Goal: Answer question/provide support

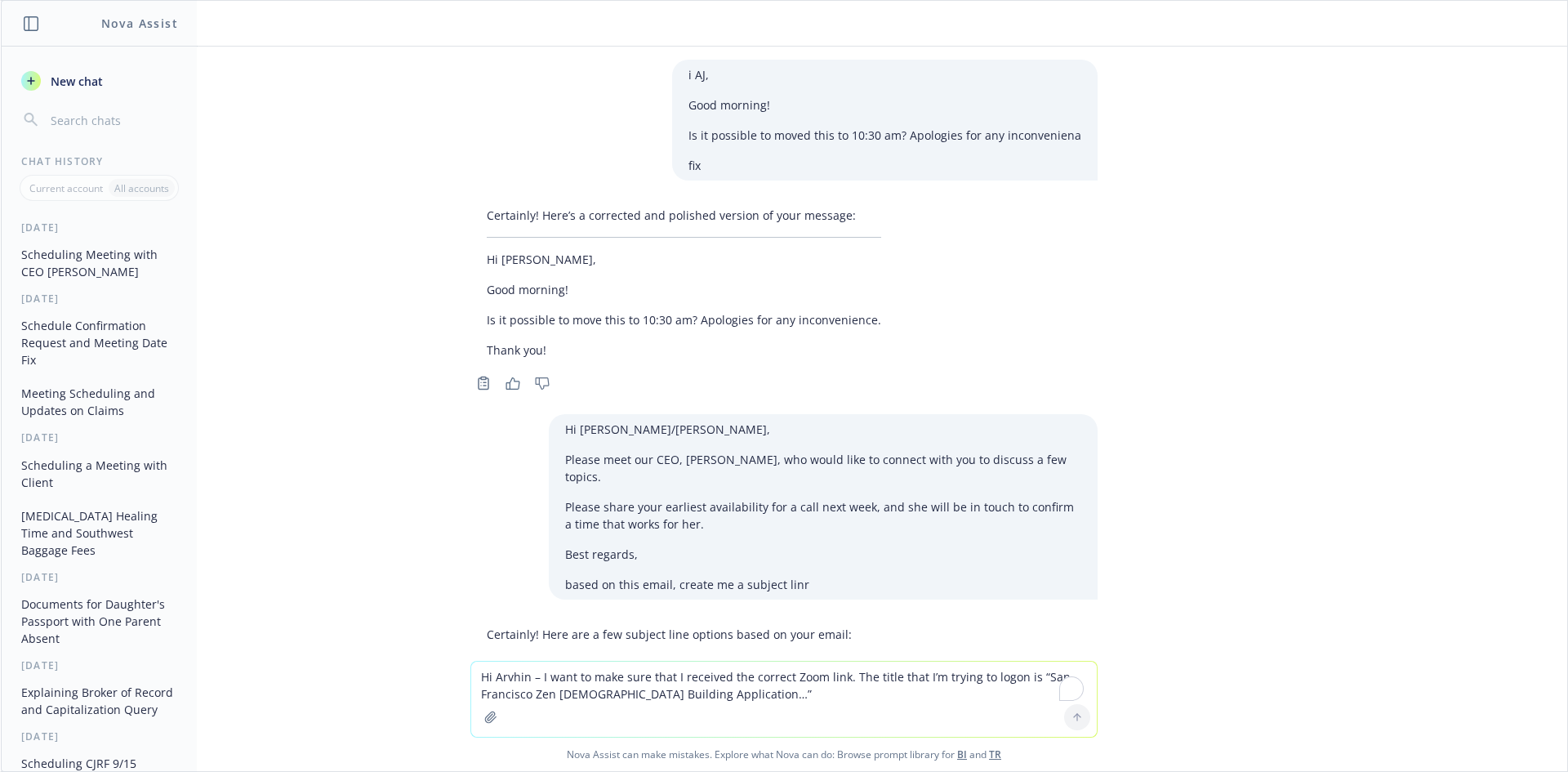
scroll to position [1008, 0]
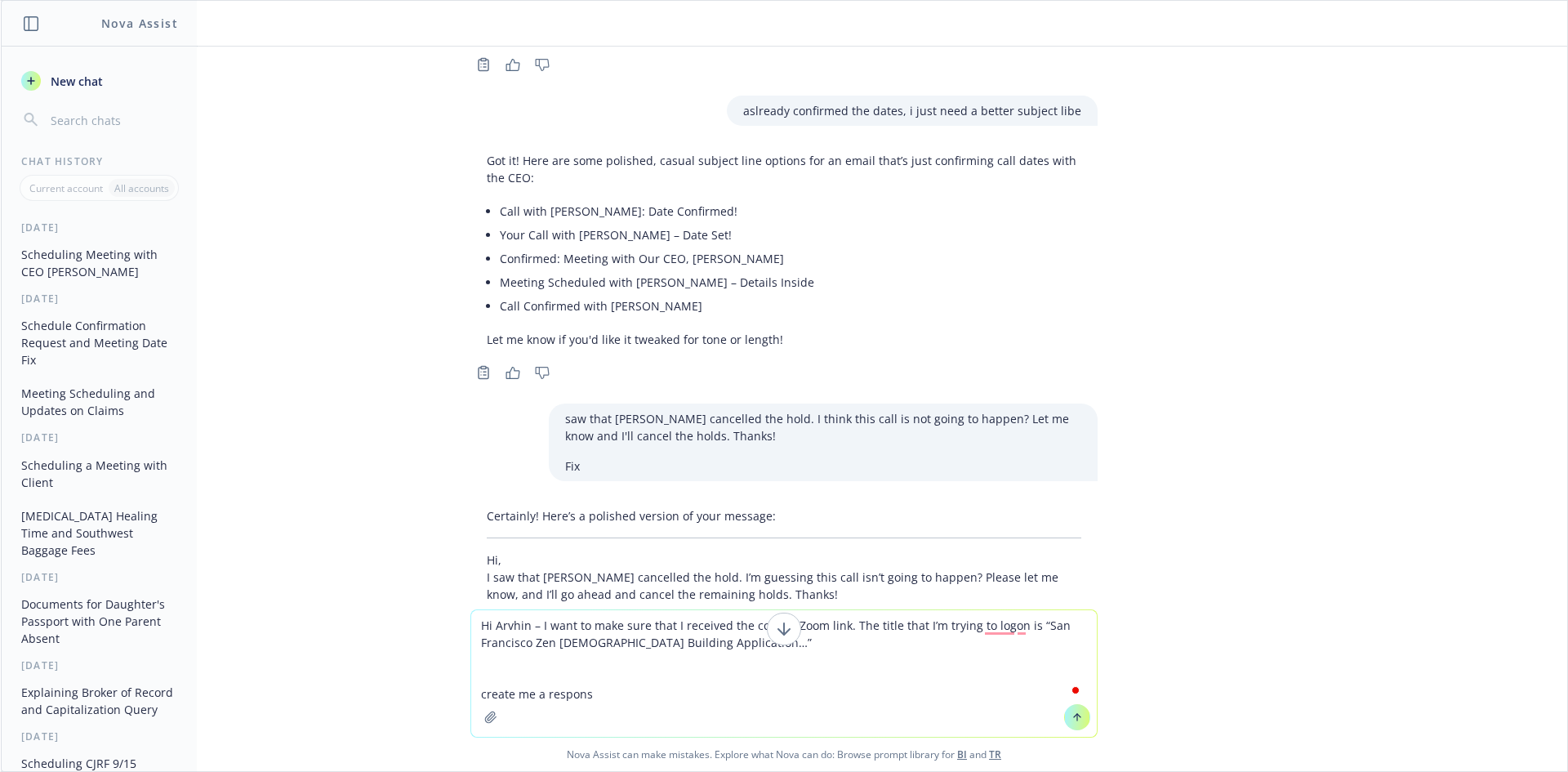
type textarea "Hi Arvhin – I want to make sure that I received the correct Zoom link. The titl…"
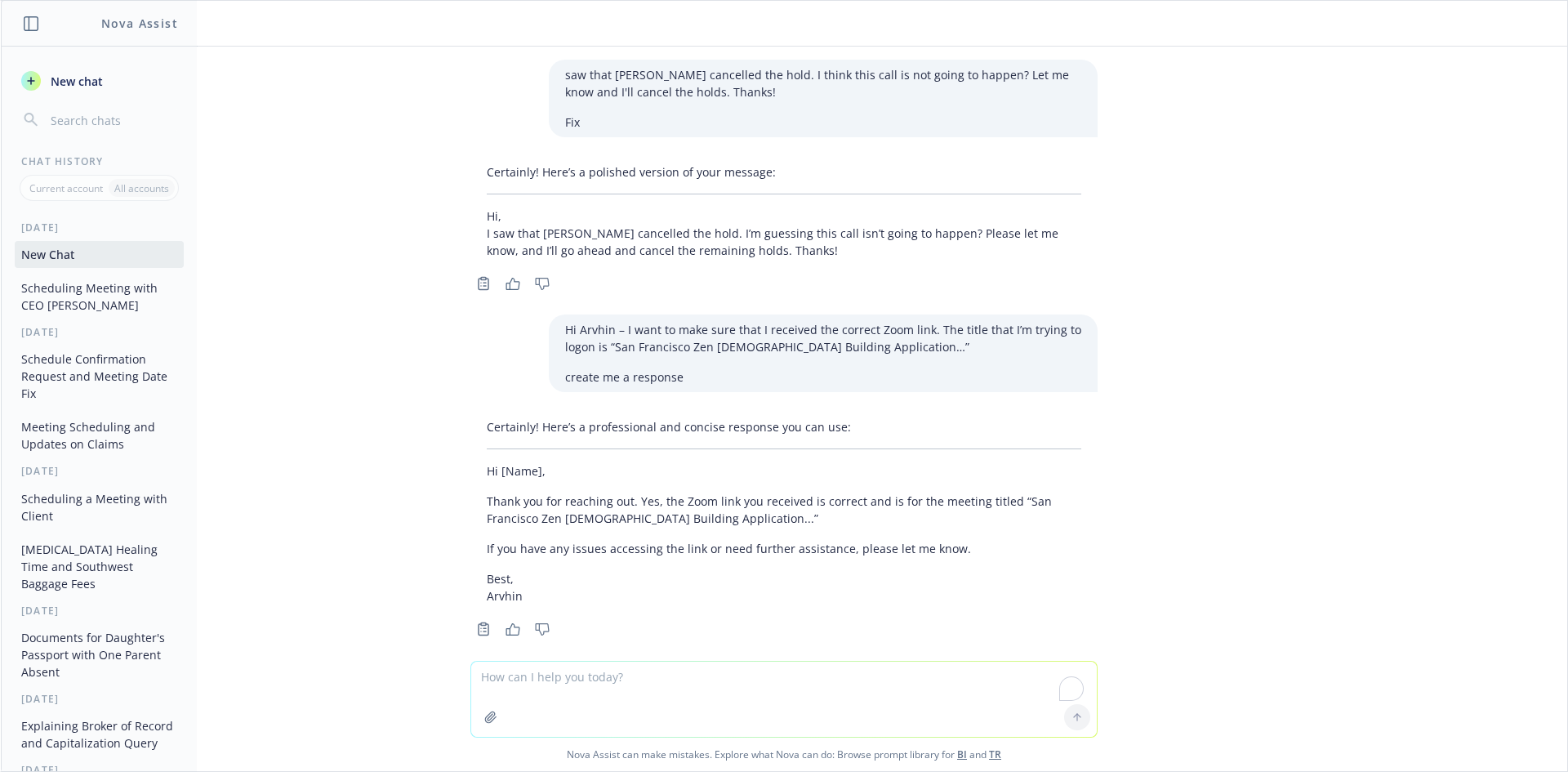
scroll to position [1353, 0]
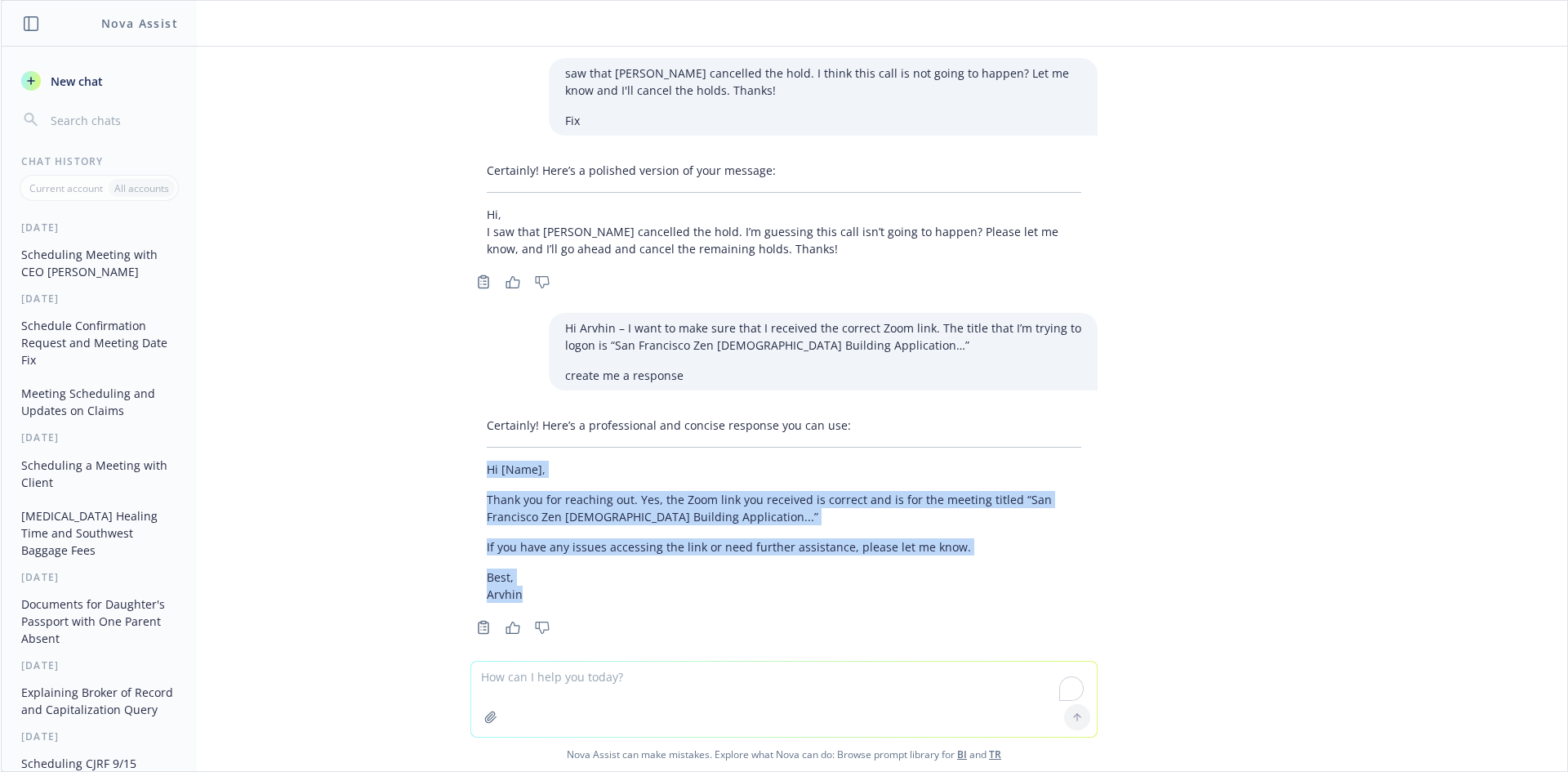
drag, startPoint x: 532, startPoint y: 567, endPoint x: 485, endPoint y: 456, distance: 120.5
click at [471, 456] on div "Certainly! Here’s a professional and concise response you can use: Hi [Name], T…" at bounding box center [784, 509] width 627 height 200
copy div "Hi [Name], Thank you for reaching out. Yes, the Zoom link you received is corre…"
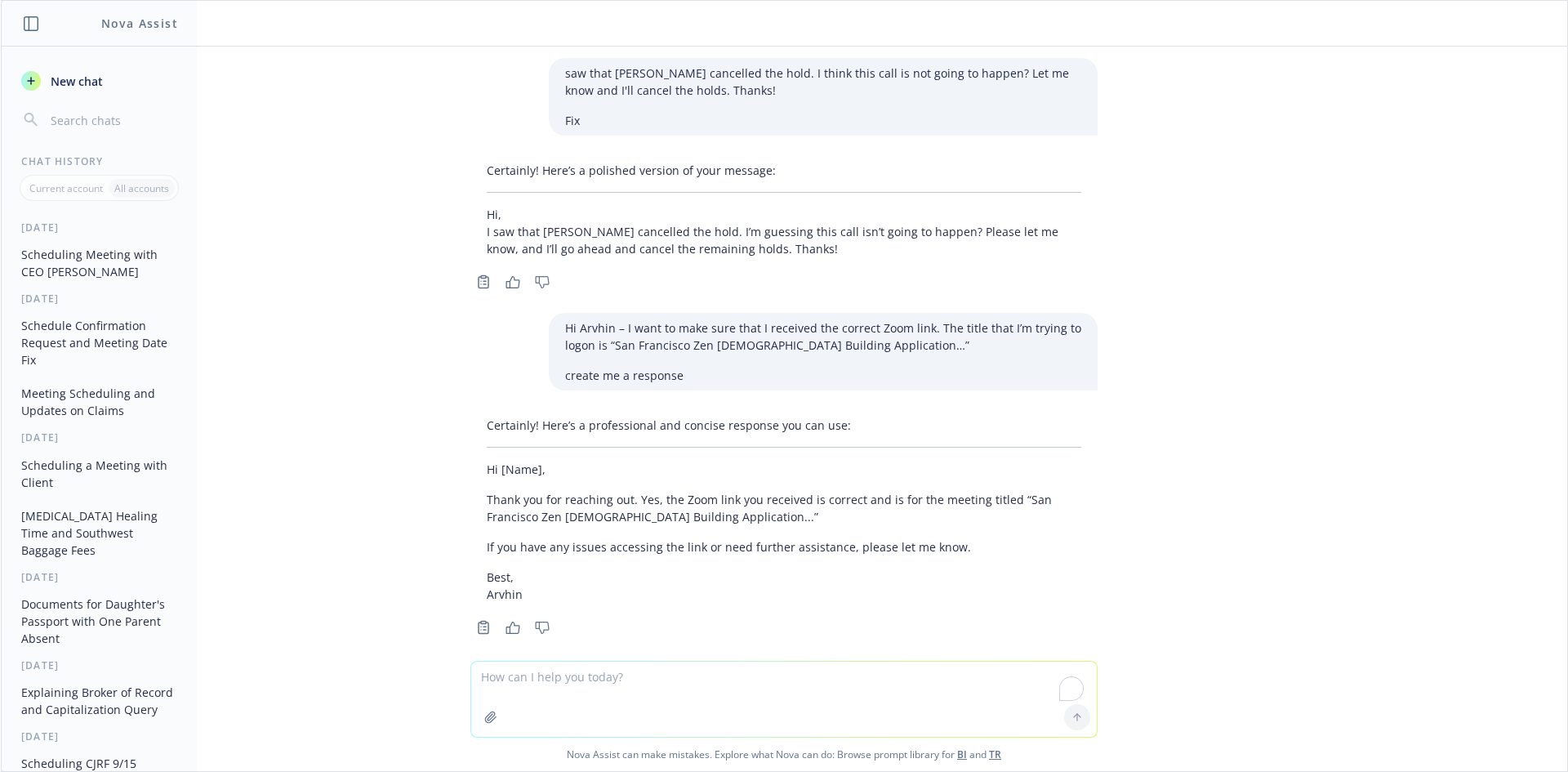
click at [596, 690] on textarea "To enrich screen reader interactions, please activate Accessibility in Grammarl…" at bounding box center [784, 699] width 625 height 75
paste textarea "Hi [PERSON_NAME], Thank you for reaching out. Yes, the Zoom link you received i…"
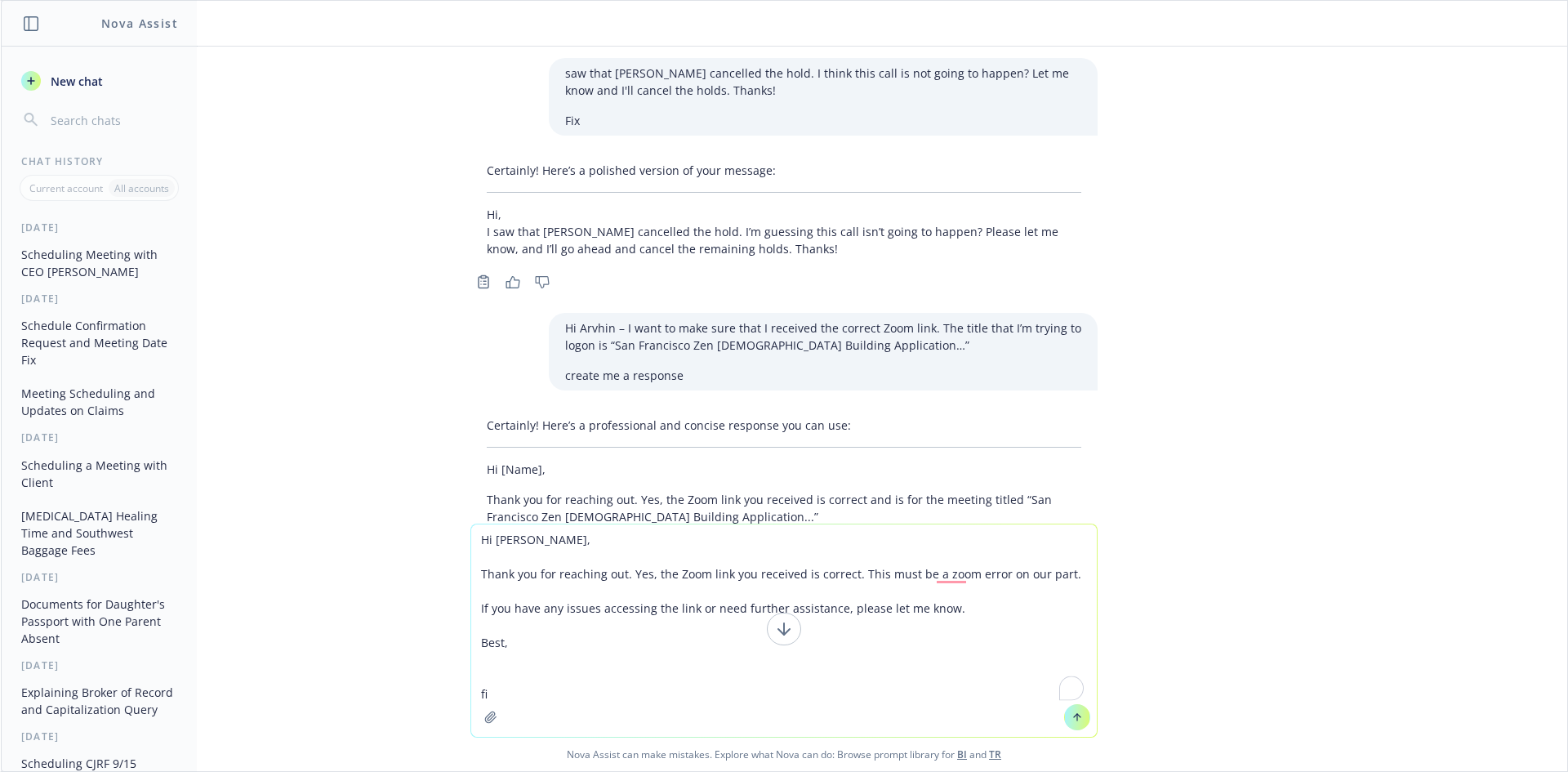
type textarea "Hi [PERSON_NAME], Thank you for reaching out. Yes, the Zoom link you received i…"
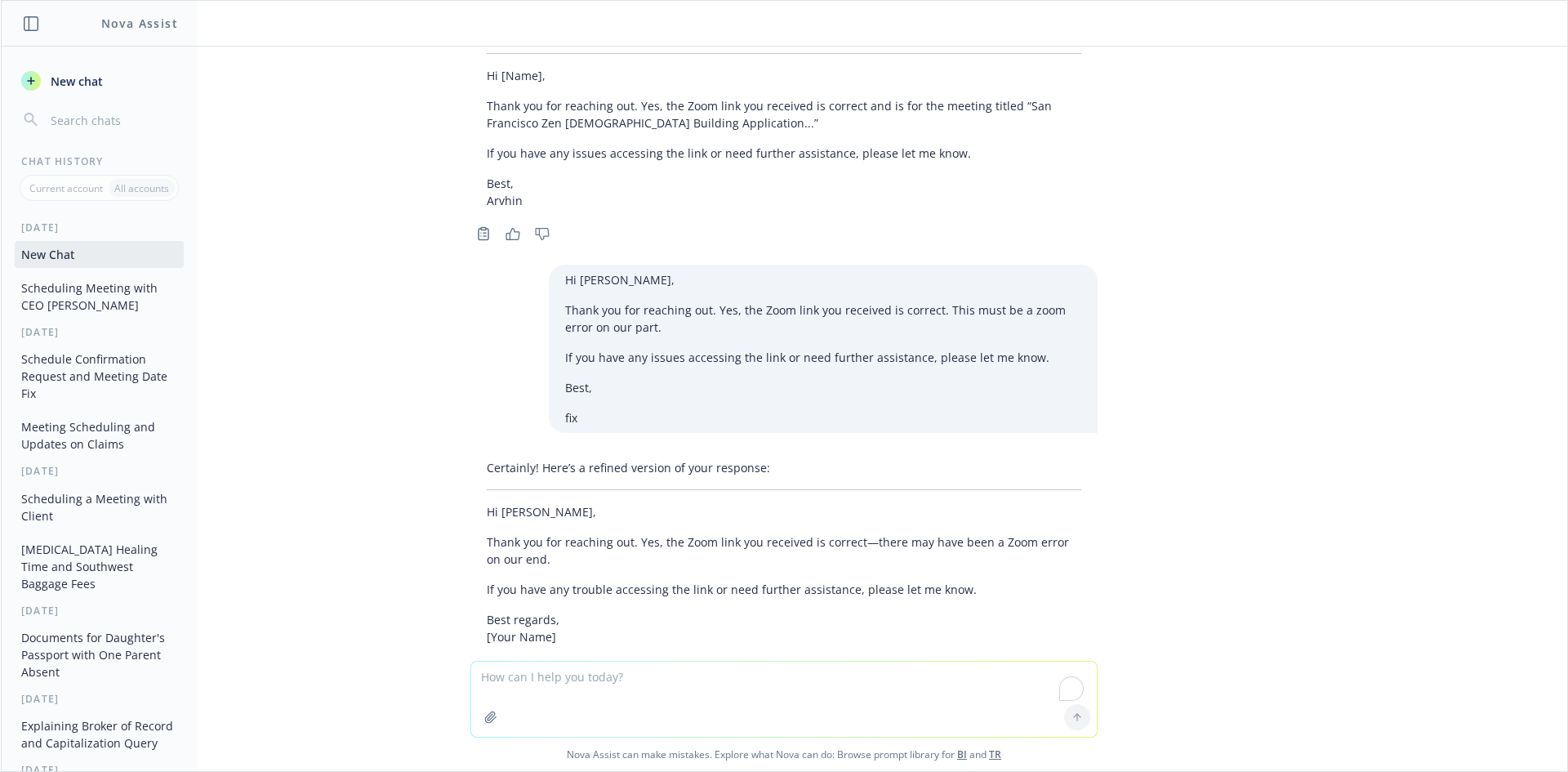
scroll to position [1789, 0]
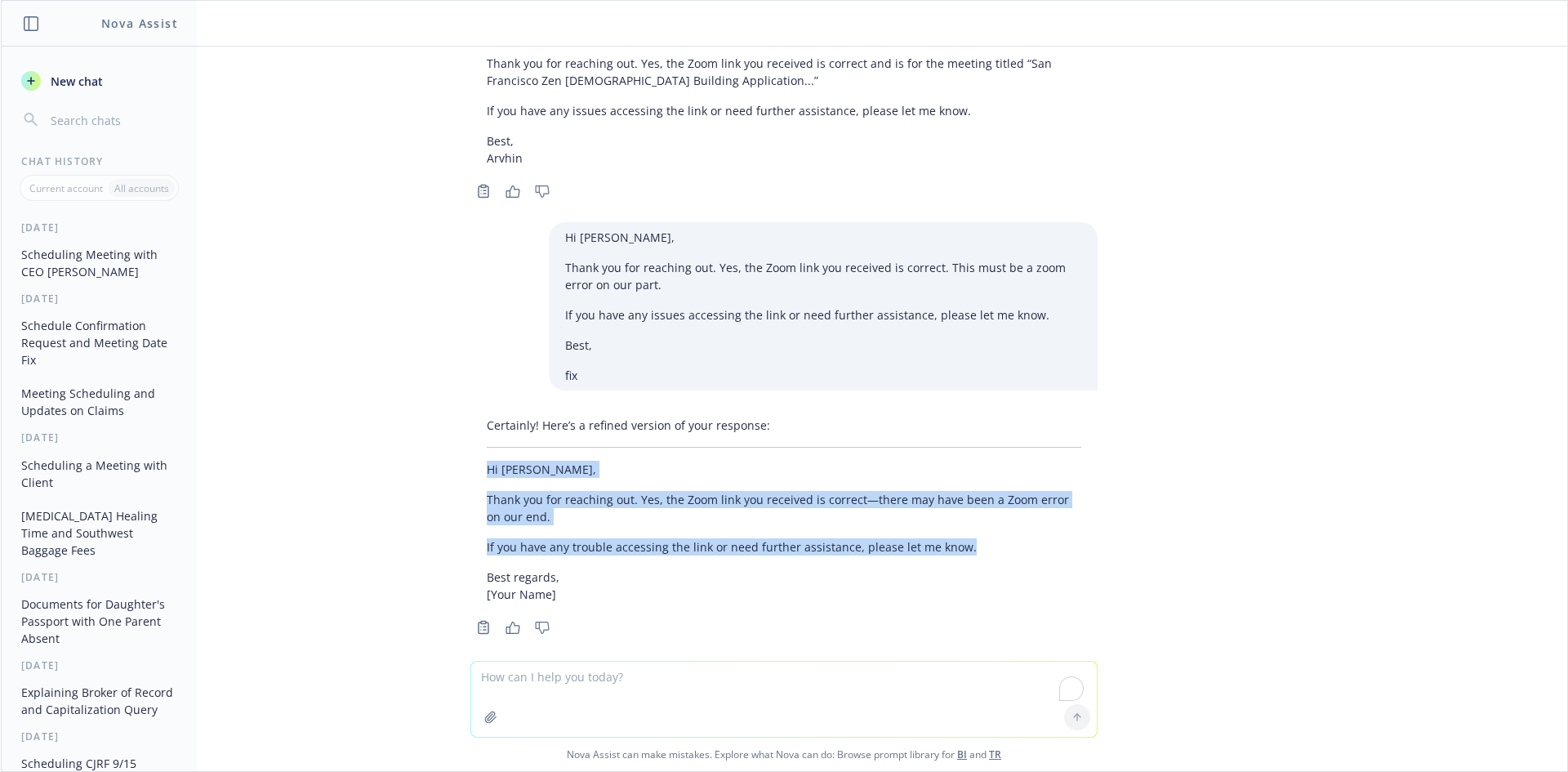
drag, startPoint x: 476, startPoint y: 448, endPoint x: 973, endPoint y: 543, distance: 506.0
click at [973, 543] on div "Certainly! Here’s a refined version of your response: Hi [PERSON_NAME], Thank y…" at bounding box center [784, 509] width 627 height 200
copy div "Hi [PERSON_NAME], Thank you for reaching out. Yes, the Zoom link you received i…"
